Goal: Information Seeking & Learning: Learn about a topic

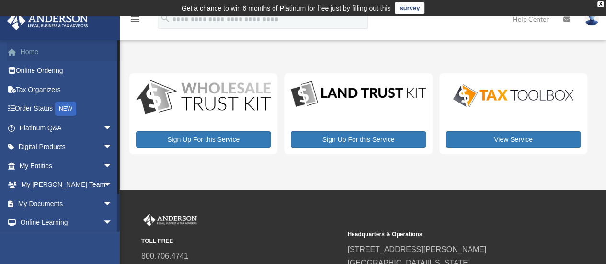
click at [36, 48] on link "Home" at bounding box center [67, 51] width 120 height 19
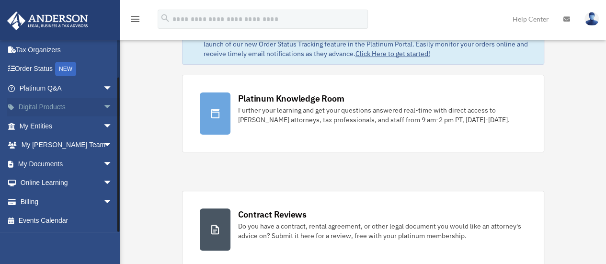
scroll to position [96, 0]
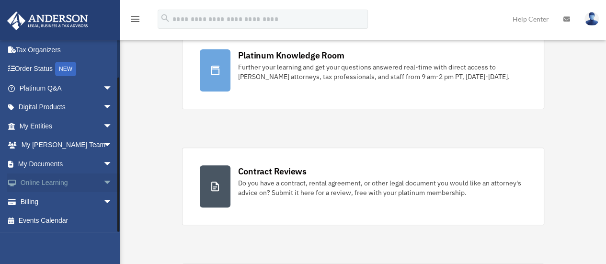
click at [51, 185] on link "Online Learning arrow_drop_down" at bounding box center [67, 183] width 120 height 19
